Goal: Task Accomplishment & Management: Complete application form

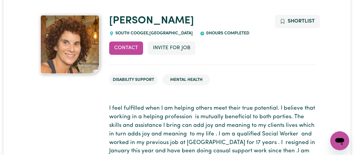
scroll to position [51, 0]
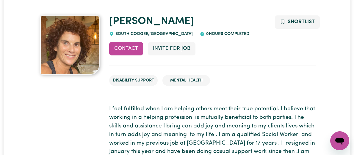
click at [69, 54] on img at bounding box center [69, 44] width 59 height 59
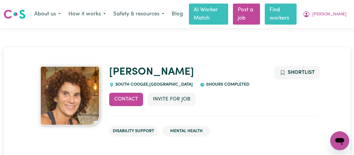
click at [291, 13] on link "Find workers" at bounding box center [281, 14] width 32 height 21
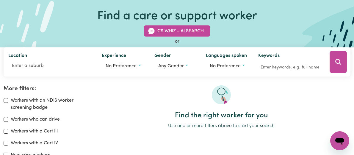
scroll to position [39, 0]
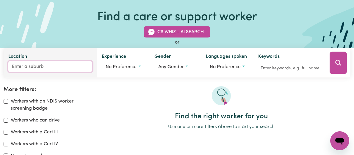
click at [19, 68] on input "Location" at bounding box center [50, 67] width 84 height 11
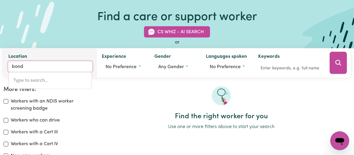
type input "bondi"
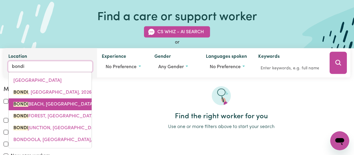
click at [60, 101] on link "[GEOGRAPHIC_DATA], [GEOGRAPHIC_DATA], 2026" at bounding box center [50, 105] width 83 height 12
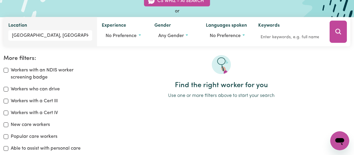
scroll to position [71, 0]
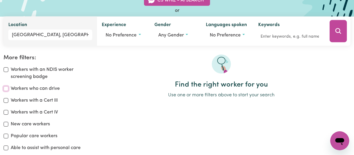
click at [4, 88] on input "Workers who can drive" at bounding box center [6, 89] width 5 height 5
checkbox input "true"
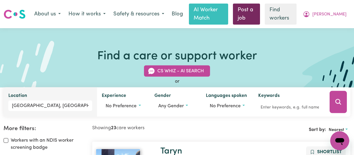
click at [255, 12] on link "Post a job" at bounding box center [246, 14] width 27 height 21
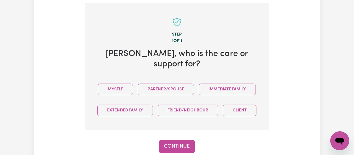
scroll to position [172, 0]
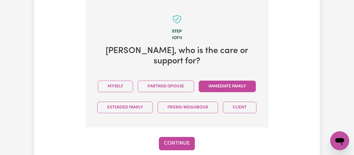
click at [221, 81] on button "Immediate Family" at bounding box center [227, 87] width 57 height 12
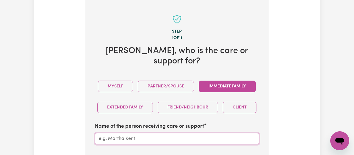
click at [117, 133] on input "Name of the person receiving care or support" at bounding box center [177, 138] width 164 height 11
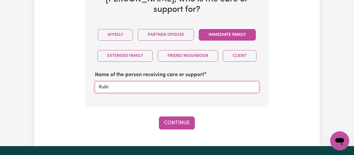
scroll to position [212, 0]
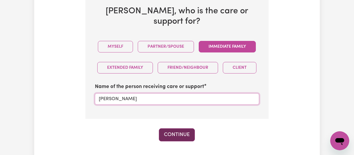
type input "[PERSON_NAME]"
click at [175, 129] on button "Continue" at bounding box center [177, 135] width 36 height 13
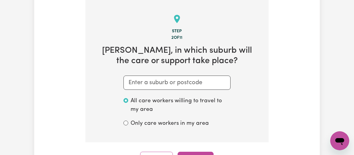
scroll to position [172, 0]
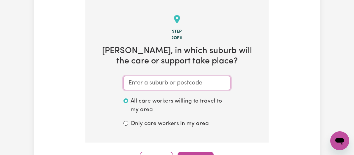
click at [143, 83] on input "text" at bounding box center [176, 83] width 107 height 14
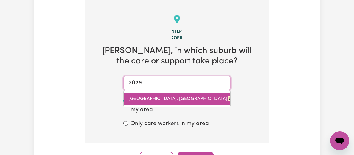
click at [184, 97] on span "[GEOGRAPHIC_DATA], [GEOGRAPHIC_DATA], 2029" at bounding box center [183, 99] width 111 height 5
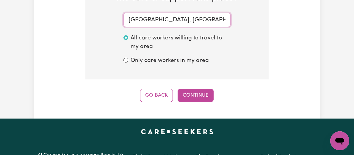
scroll to position [233, 0]
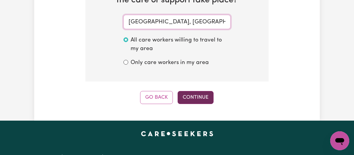
type input "[GEOGRAPHIC_DATA], [GEOGRAPHIC_DATA], 2029"
click at [199, 95] on button "Continue" at bounding box center [195, 97] width 36 height 13
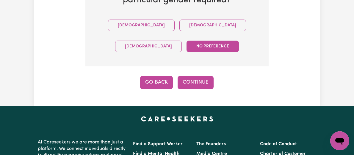
click at [156, 81] on button "Go Back" at bounding box center [156, 82] width 33 height 13
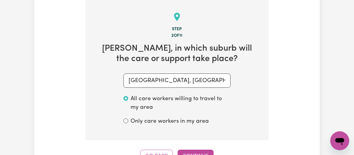
scroll to position [172, 0]
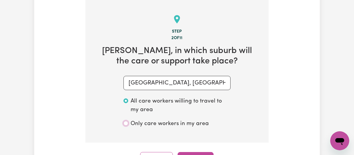
click at [126, 122] on input "Only care workers in my area" at bounding box center [125, 123] width 5 height 5
radio input "true"
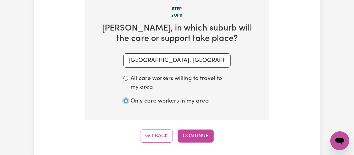
scroll to position [208, 0]
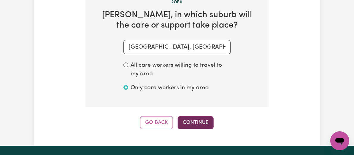
click at [194, 120] on button "Continue" at bounding box center [195, 123] width 36 height 13
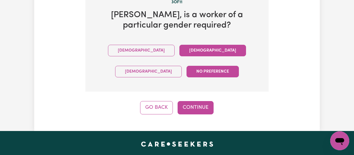
click at [179, 49] on button "[DEMOGRAPHIC_DATA]" at bounding box center [212, 51] width 67 height 12
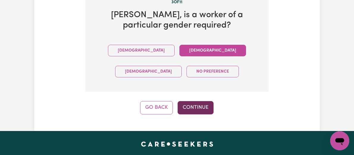
click at [196, 106] on button "Continue" at bounding box center [195, 107] width 36 height 13
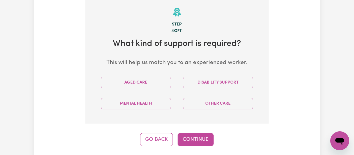
scroll to position [179, 0]
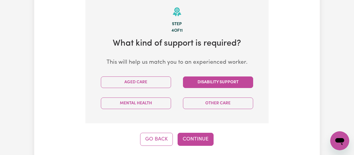
click at [209, 80] on button "Disability Support" at bounding box center [218, 83] width 70 height 12
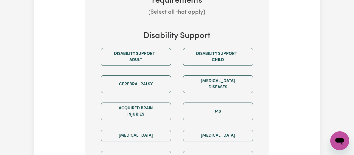
scroll to position [322, 0]
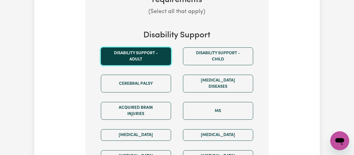
click at [146, 51] on button "Disability support - Adult" at bounding box center [136, 57] width 70 height 18
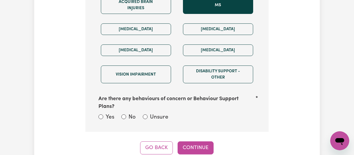
scroll to position [530, 0]
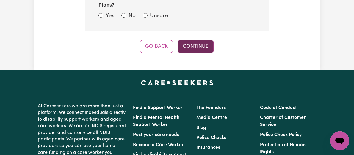
click at [195, 42] on button "Continue" at bounding box center [195, 46] width 36 height 13
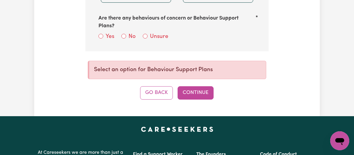
scroll to position [508, 0]
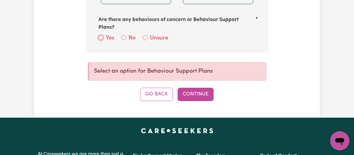
click at [100, 35] on input "Yes" at bounding box center [100, 37] width 5 height 5
radio input "true"
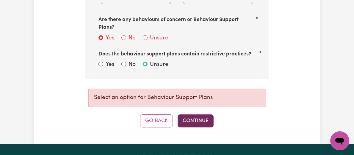
click at [197, 117] on button "Continue" at bounding box center [195, 121] width 36 height 13
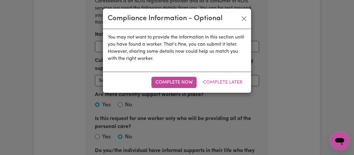
radio input "true"
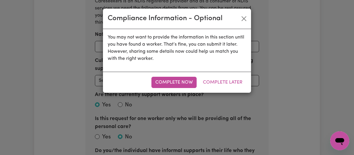
radio input "true"
select select "email"
radio input "true"
type input "no"
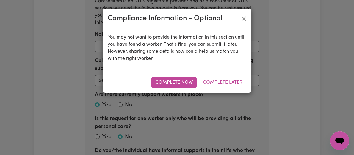
radio input "true"
type input "yes"
radio input "true"
checkbox input "true"
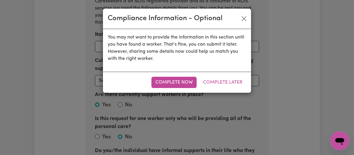
checkbox input "true"
select select "NDIS_FUNDING_SELF_MANAGED"
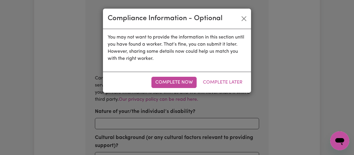
scroll to position [172, 0]
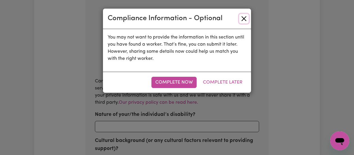
click at [241, 18] on button "Close" at bounding box center [244, 19] width 10 height 10
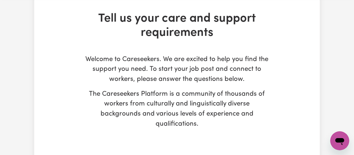
scroll to position [0, 0]
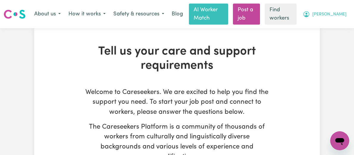
click at [340, 12] on span "[PERSON_NAME]" at bounding box center [329, 14] width 34 height 7
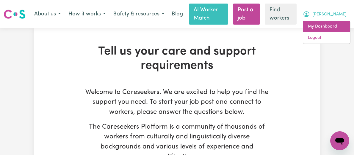
click at [324, 27] on link "My Dashboard" at bounding box center [326, 26] width 47 height 11
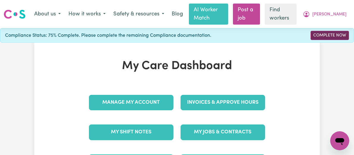
click at [331, 33] on link "Complete Now" at bounding box center [329, 35] width 38 height 9
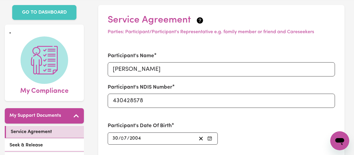
scroll to position [32, 0]
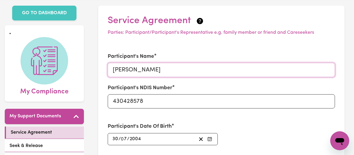
click at [128, 70] on input "[PERSON_NAME]" at bounding box center [221, 70] width 227 height 14
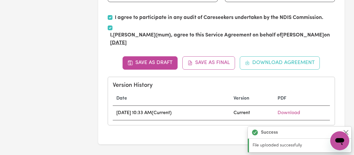
scroll to position [456, 0]
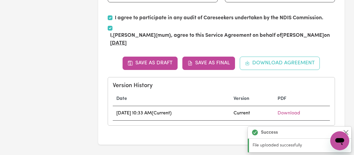
type input "[PERSON_NAME]"
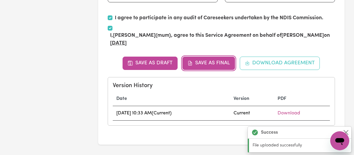
click at [208, 62] on button "Save as Final" at bounding box center [208, 63] width 53 height 13
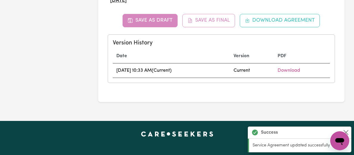
scroll to position [547, 0]
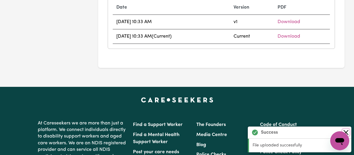
click at [346, 132] on button "Close" at bounding box center [345, 132] width 7 height 7
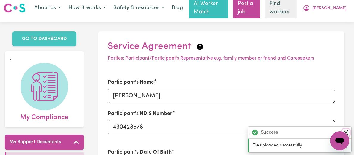
scroll to position [0, 0]
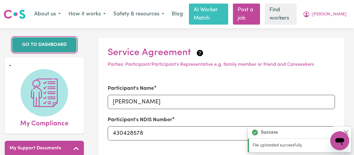
click at [55, 43] on link "GO TO DASHBOARD" at bounding box center [44, 44] width 64 height 15
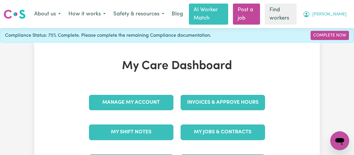
click at [339, 15] on span "[PERSON_NAME]" at bounding box center [329, 14] width 34 height 7
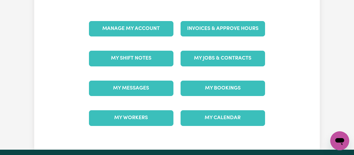
scroll to position [77, 0]
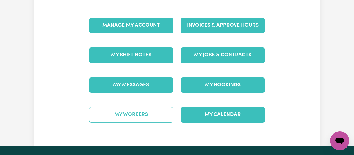
click at [134, 115] on link "My Workers" at bounding box center [131, 114] width 84 height 15
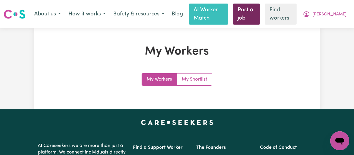
click at [255, 11] on link "Post a job" at bounding box center [246, 14] width 27 height 21
